Goal: Transaction & Acquisition: Purchase product/service

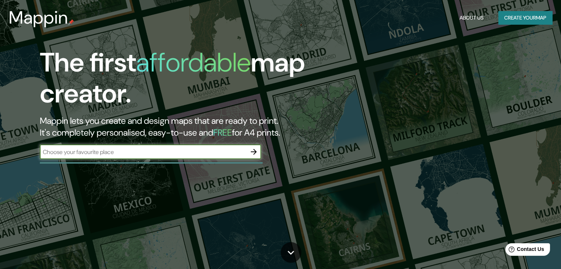
click at [155, 155] on input "text" at bounding box center [143, 152] width 207 height 8
type input "tecaxic"
click at [251, 152] on icon "button" at bounding box center [253, 152] width 9 height 9
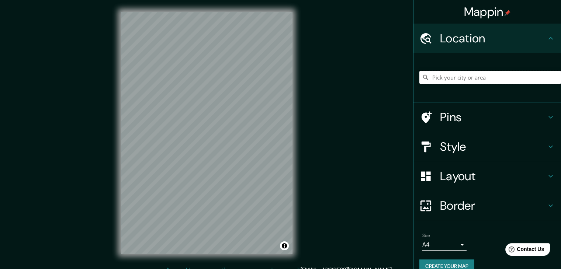
click at [476, 78] on input "Pick your city or area" at bounding box center [491, 77] width 142 height 13
click at [489, 74] on input "Tecámac, [GEOGRAPHIC_DATA], [GEOGRAPHIC_DATA]" at bounding box center [491, 77] width 142 height 13
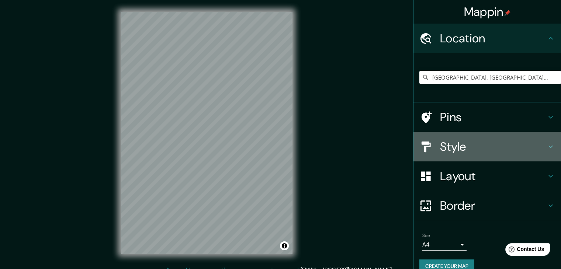
click at [441, 145] on h4 "Style" at bounding box center [493, 147] width 106 height 15
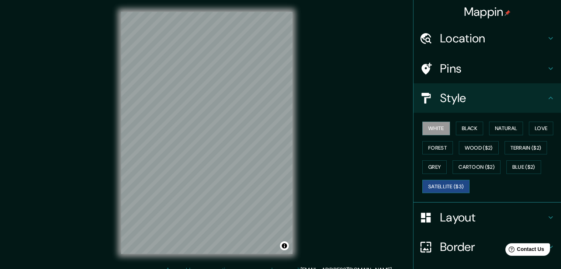
click at [447, 192] on button "Satellite ($3)" at bounding box center [446, 187] width 47 height 14
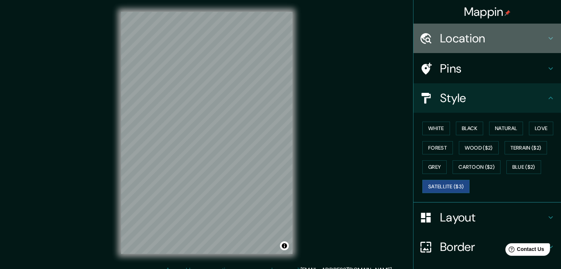
drag, startPoint x: 475, startPoint y: 24, endPoint x: 480, endPoint y: 38, distance: 14.4
click at [475, 24] on div "Location" at bounding box center [488, 39] width 148 height 30
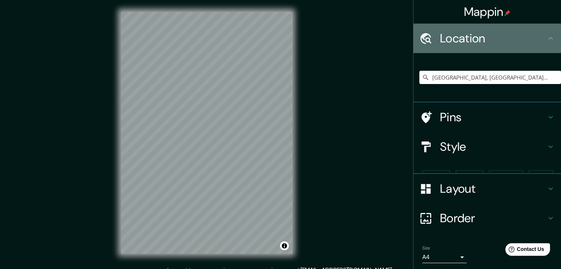
click at [480, 38] on h4 "Location" at bounding box center [493, 38] width 106 height 15
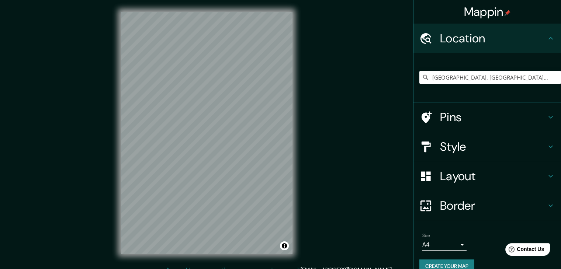
click at [486, 73] on div "[GEOGRAPHIC_DATA], [GEOGRAPHIC_DATA], [GEOGRAPHIC_DATA]" at bounding box center [491, 77] width 142 height 37
click at [486, 73] on input "[GEOGRAPHIC_DATA], [GEOGRAPHIC_DATA], [GEOGRAPHIC_DATA]" at bounding box center [491, 77] width 142 height 13
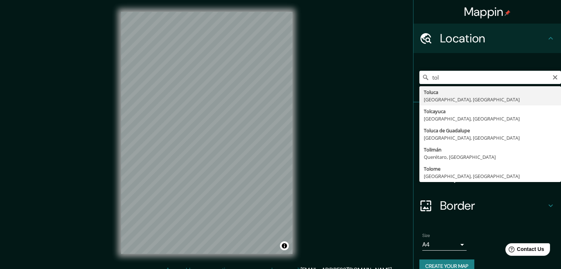
type input "Toluca, [GEOGRAPHIC_DATA], [GEOGRAPHIC_DATA]"
